Goal: Task Accomplishment & Management: Complete application form

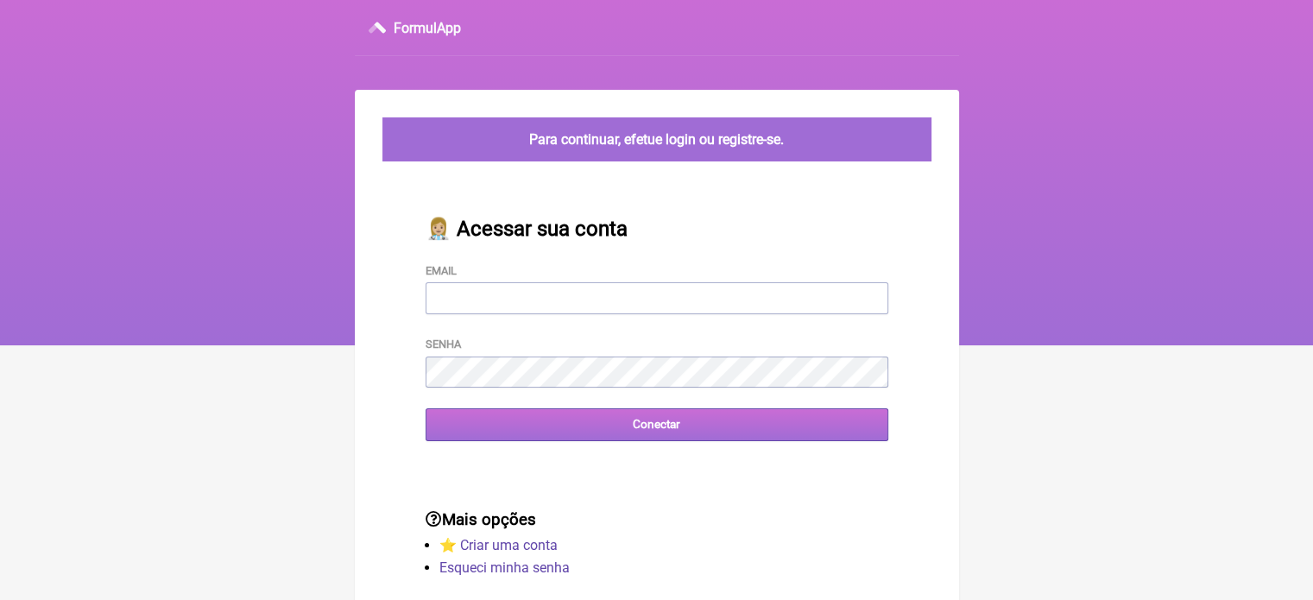
type input "[EMAIL_ADDRESS][DOMAIN_NAME]"
click at [497, 431] on input "Conectar" at bounding box center [656, 424] width 463 height 32
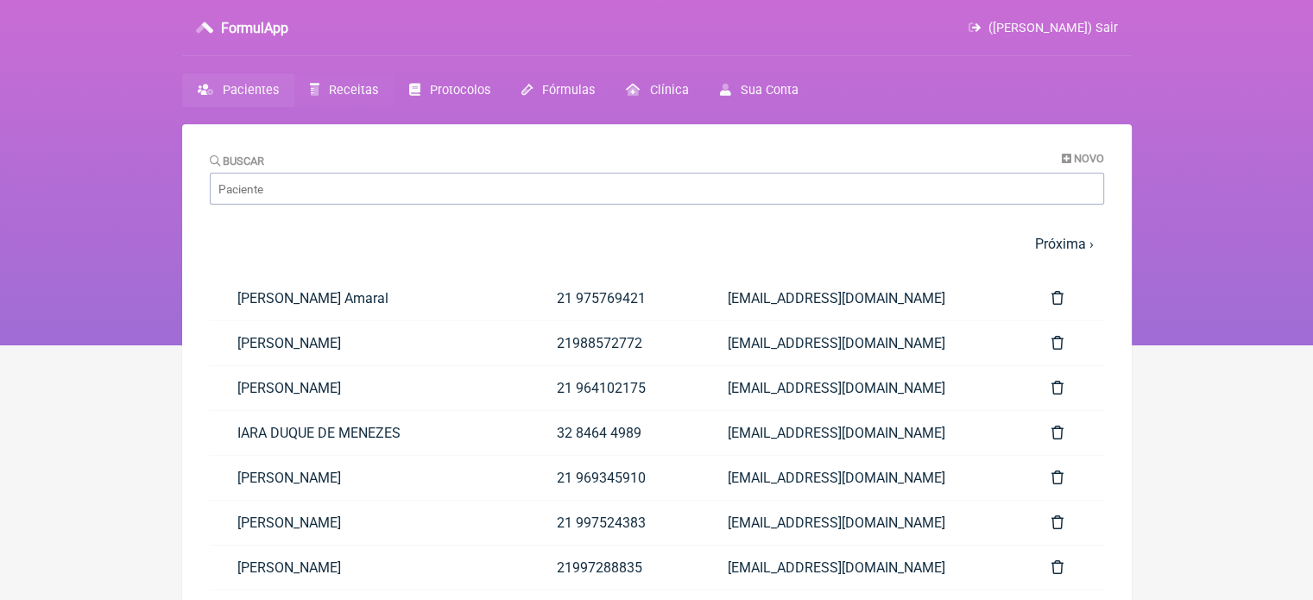
click at [329, 90] on span "Receitas" at bounding box center [353, 90] width 49 height 15
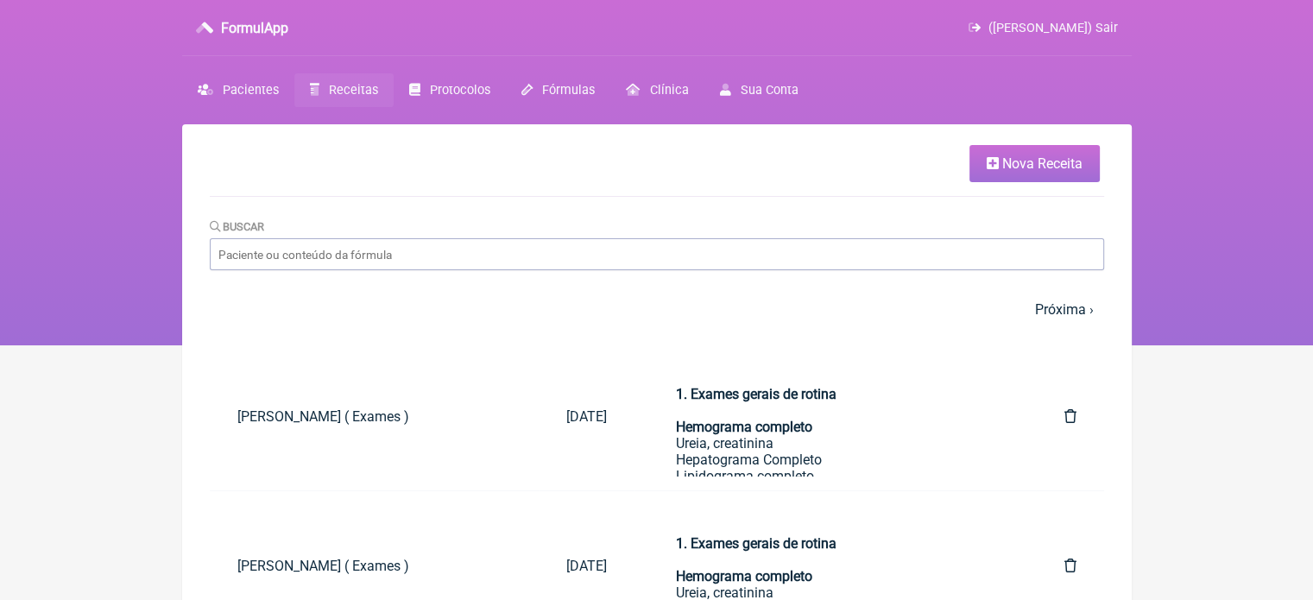
click at [1014, 174] on link "Nova Receita" at bounding box center [1034, 163] width 130 height 37
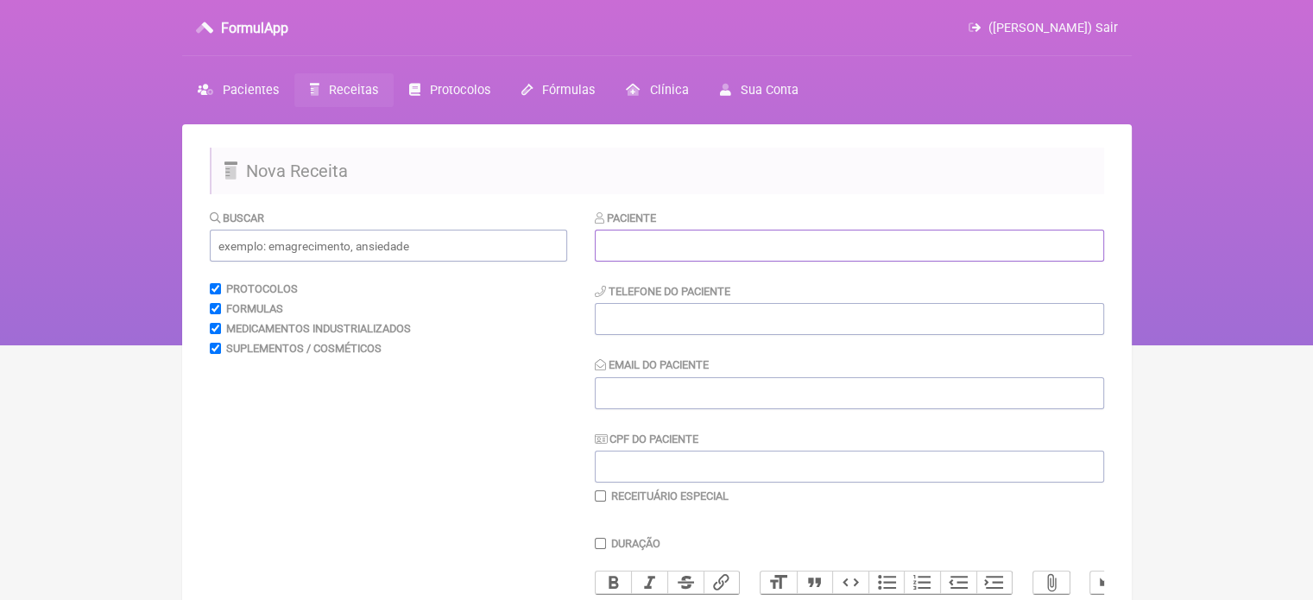
click at [889, 245] on input "text" at bounding box center [849, 246] width 509 height 32
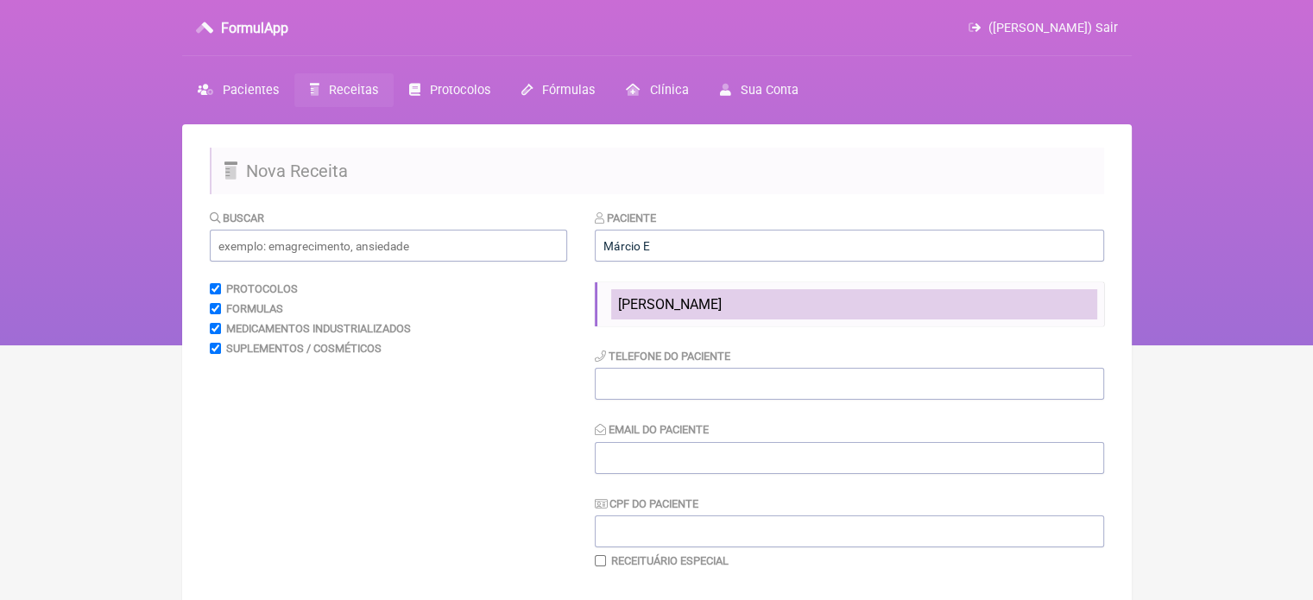
click at [751, 315] on li "MÁRCIO ESTRELLA COSTA" at bounding box center [854, 304] width 486 height 30
type input "MÁRCIO ESTRELLA COSTA"
type input "21 960169112"
type input "VINI_PASCHOAL@YAHOO.COM.BR"
type input "00739274732"
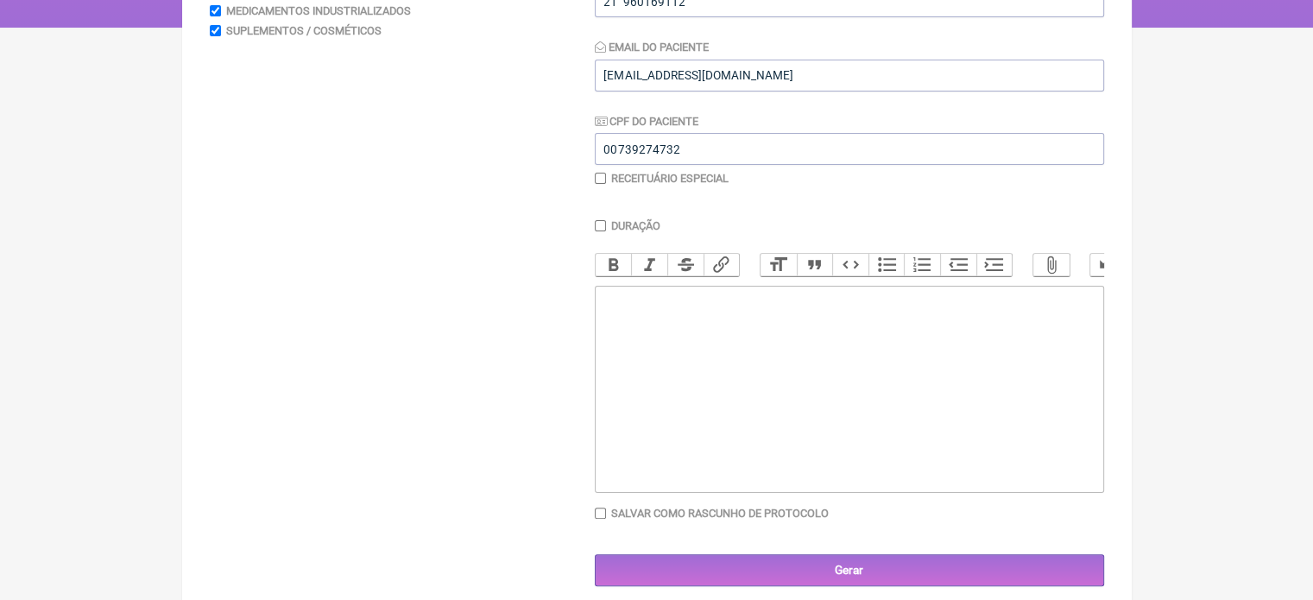
scroll to position [344, 0]
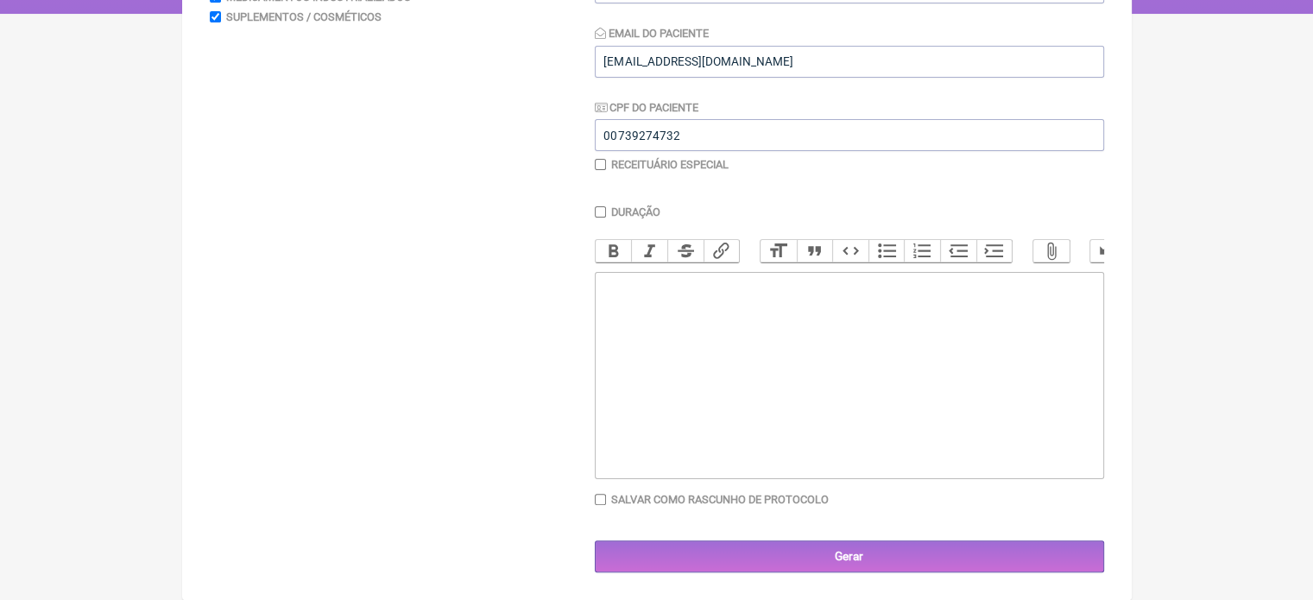
click at [853, 297] on trix-editor at bounding box center [849, 375] width 509 height 207
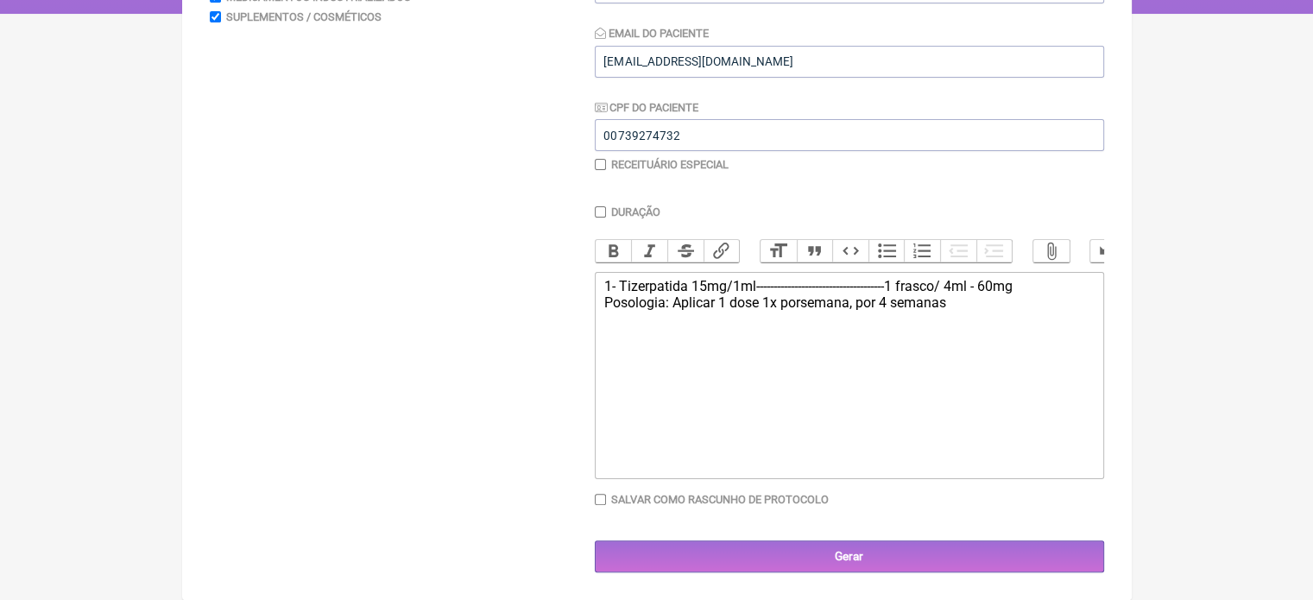
click at [801, 298] on div "1- Tizerpatida 15mg/1ml-------------------------------------1 frasco/ 4ml - 60m…" at bounding box center [848, 294] width 490 height 33
type trix-editor "<div>1- Tizerpatida 15mg/1ml-------------------------------------1 frasco/ 4ml …"
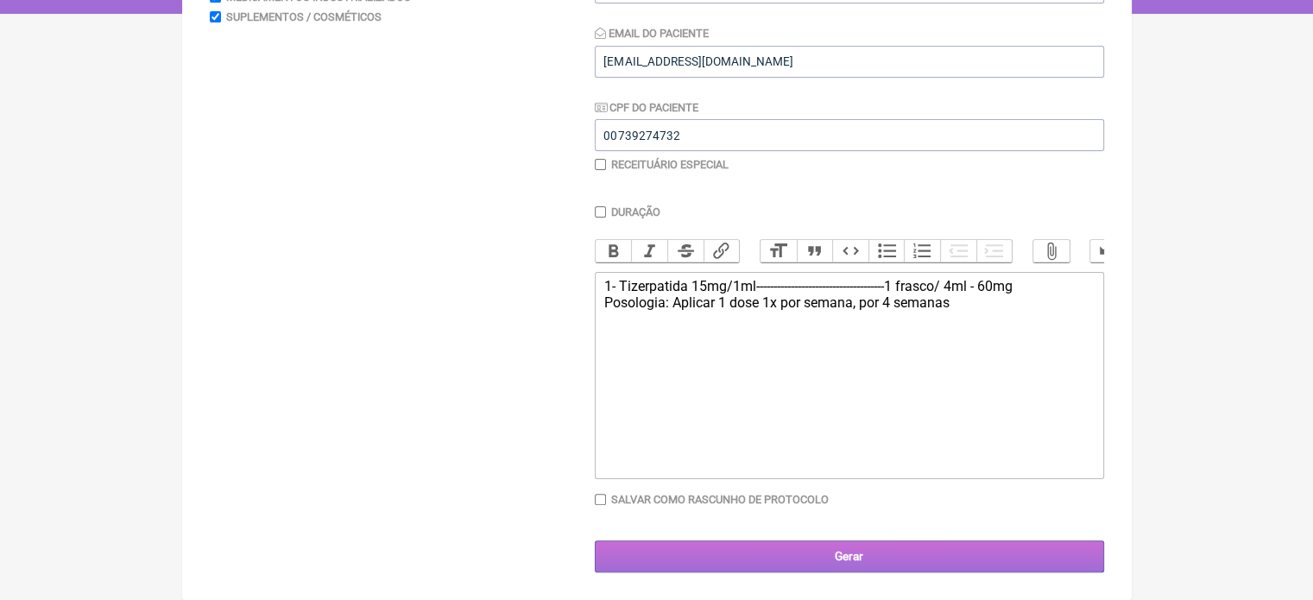
click at [837, 562] on input "Gerar" at bounding box center [849, 556] width 509 height 32
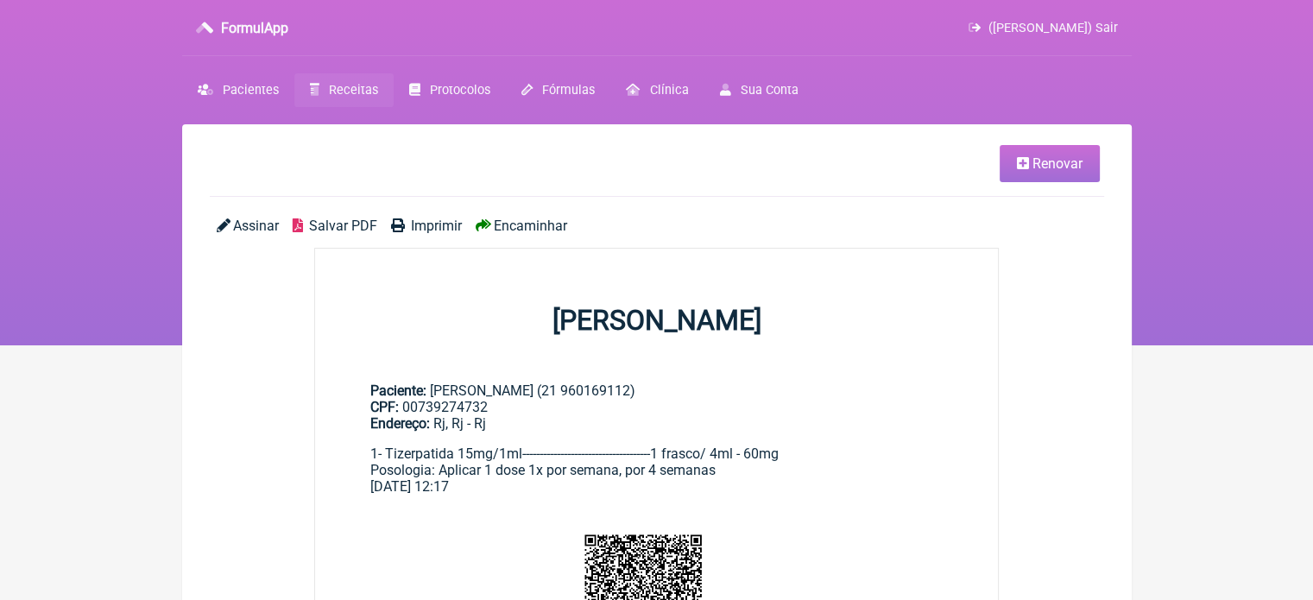
click at [539, 227] on span "Encaminhar" at bounding box center [530, 225] width 73 height 16
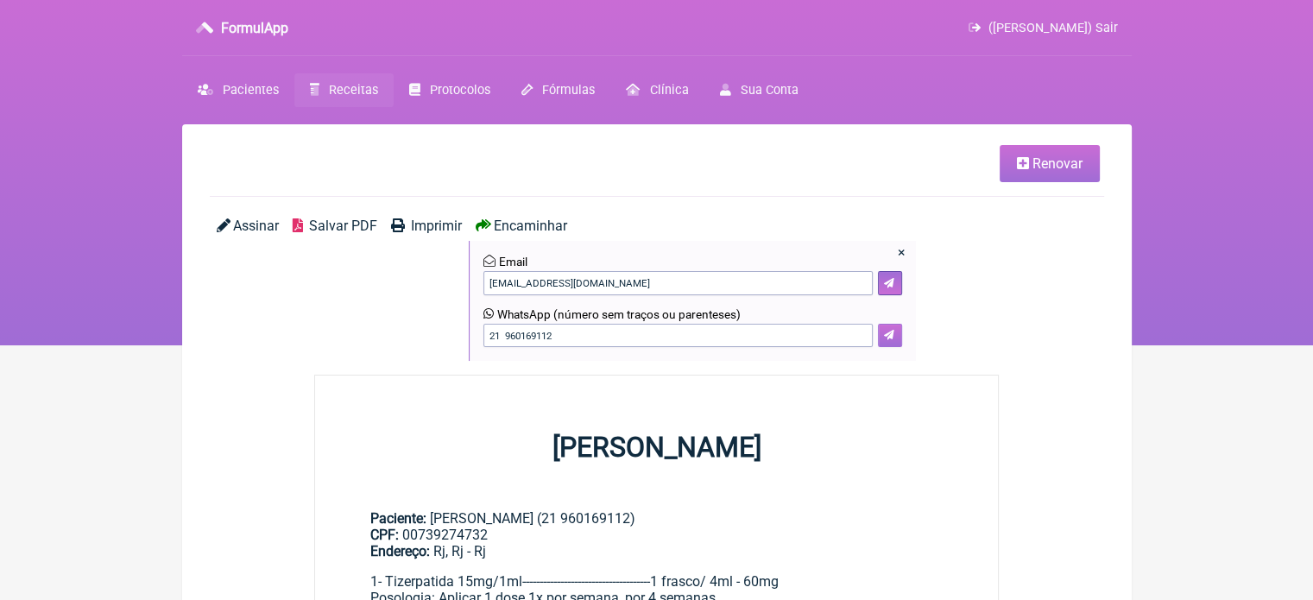
click at [884, 334] on icon at bounding box center [889, 335] width 10 height 10
